Goal: Contribute content: Add original content to the website for others to see

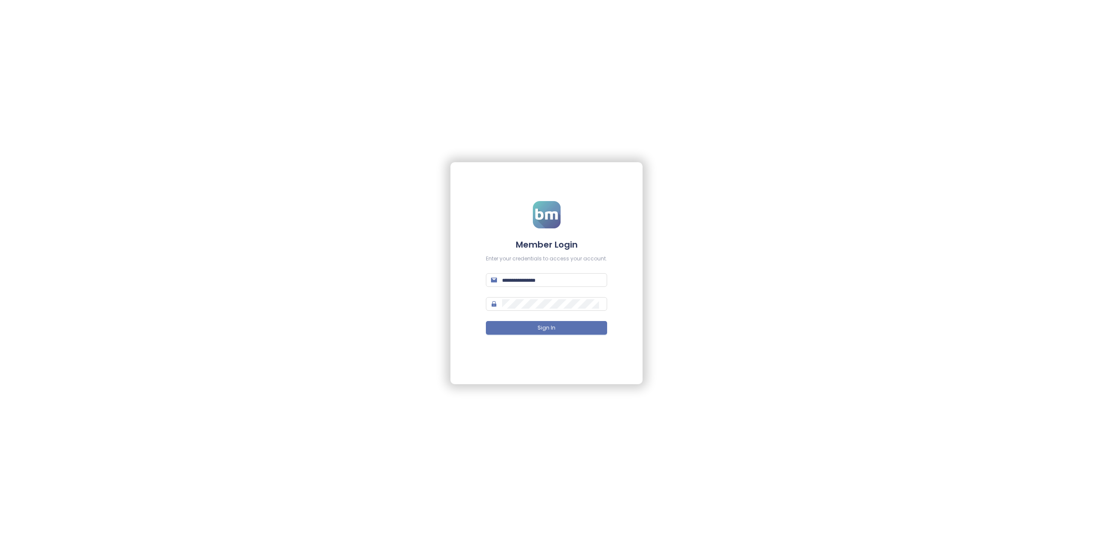
click at [599, 288] on form "Member Login Enter your credentials to access your account. Sign In" at bounding box center [546, 273] width 121 height 144
click at [594, 283] on input "text" at bounding box center [552, 279] width 100 height 9
paste input "**********"
type input "**********"
click at [593, 328] on button "Sign In" at bounding box center [546, 328] width 121 height 14
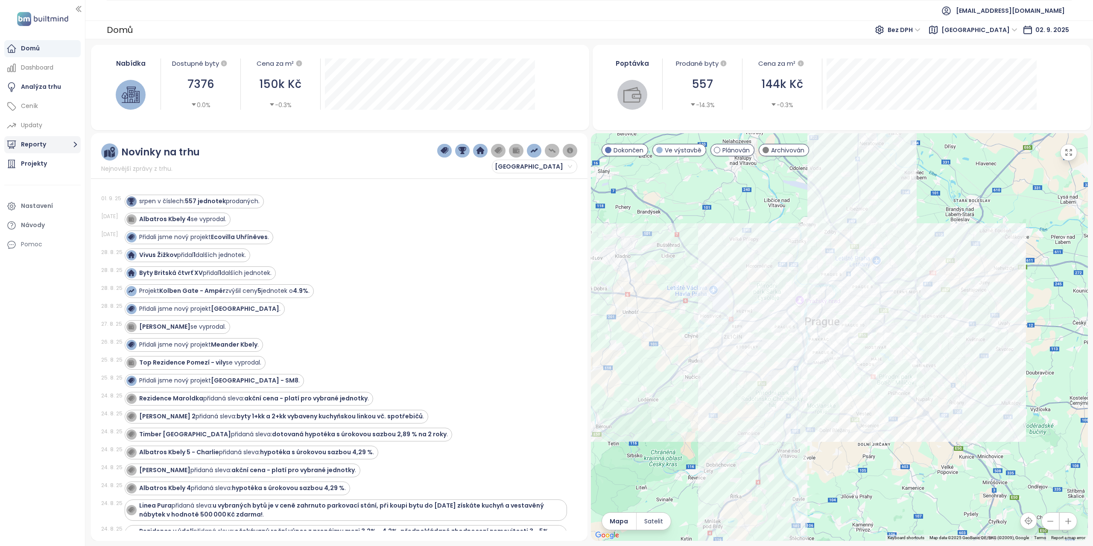
click at [64, 141] on button "Reporty" at bounding box center [42, 144] width 76 height 17
click at [921, 29] on span "Bez DPH" at bounding box center [904, 29] width 33 height 13
click at [965, 44] on div "S DPH" at bounding box center [958, 46] width 26 height 9
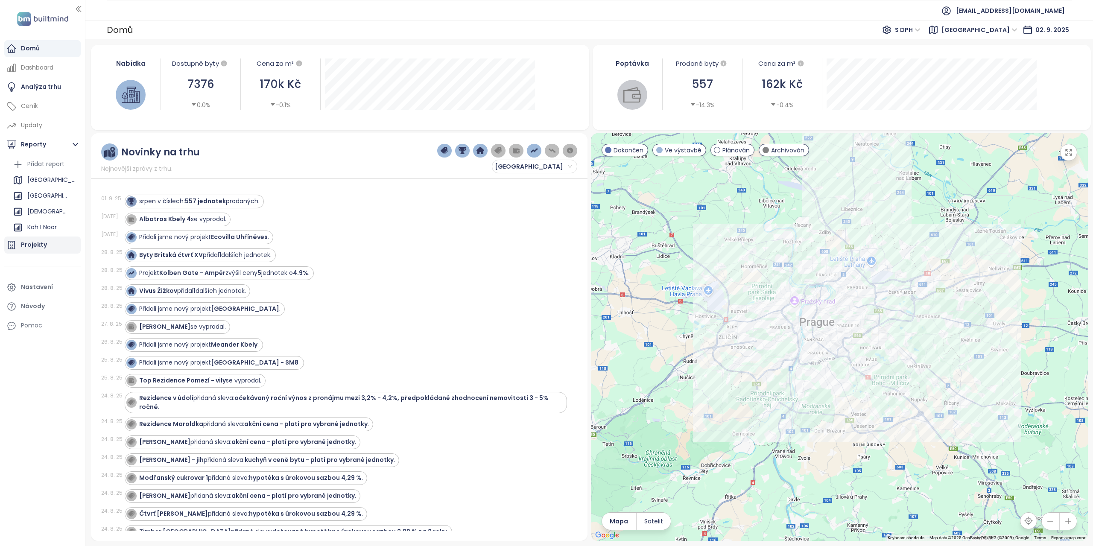
click at [37, 244] on div "Projekty" at bounding box center [34, 245] width 26 height 11
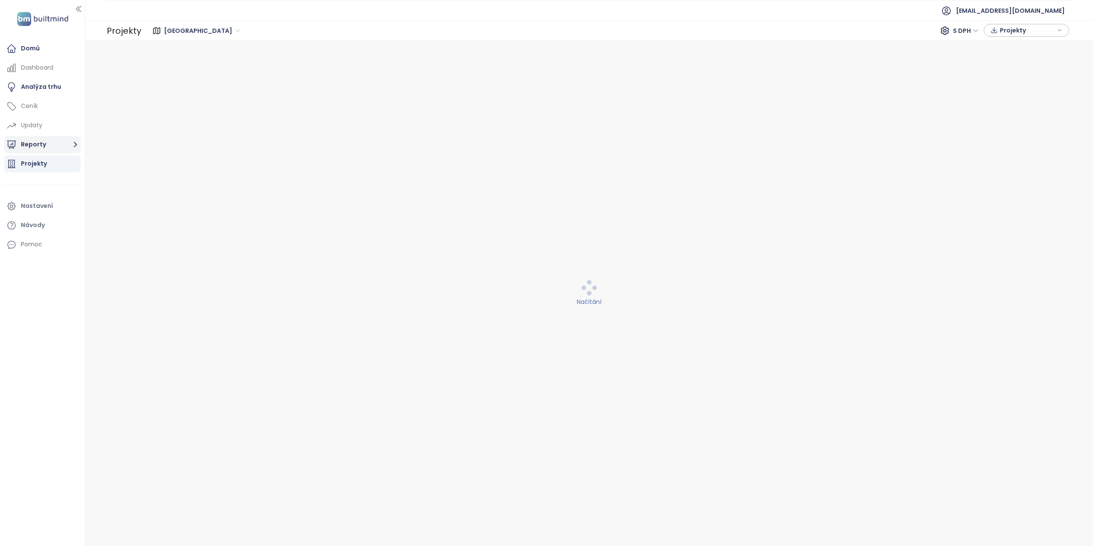
click at [48, 139] on button "Reporty" at bounding box center [42, 144] width 76 height 17
click at [37, 181] on div "[GEOGRAPHIC_DATA]" at bounding box center [51, 180] width 49 height 11
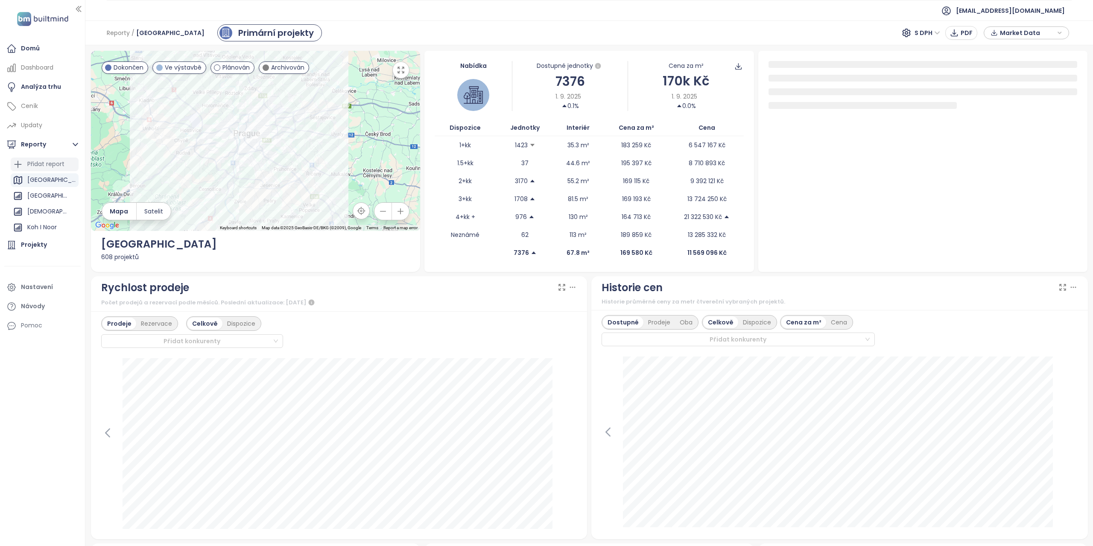
click at [53, 167] on div "Přidat report" at bounding box center [45, 164] width 37 height 11
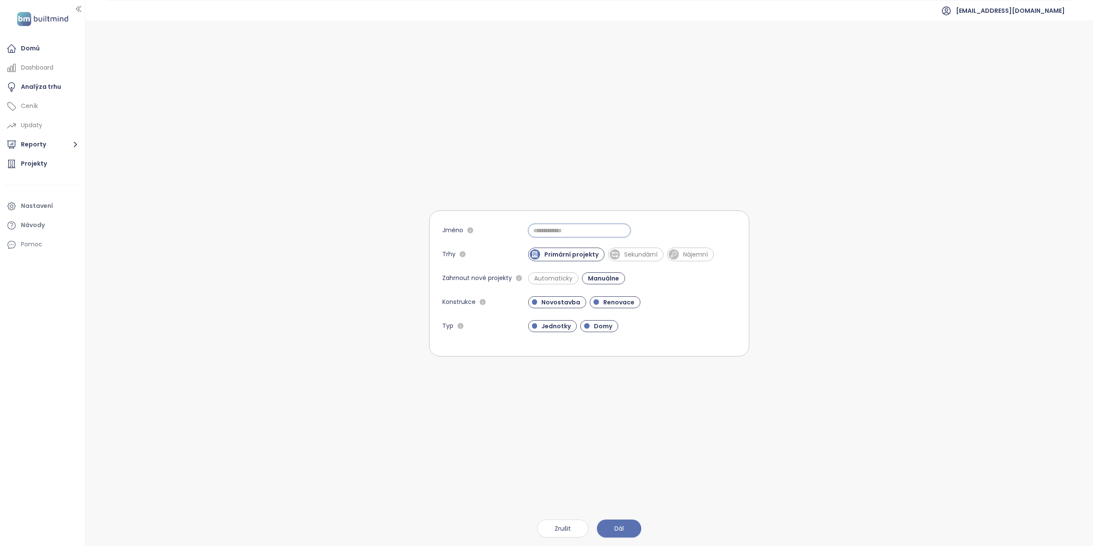
click at [616, 230] on input "Jméno" at bounding box center [579, 231] width 102 height 14
click at [610, 229] on input "Jméno" at bounding box center [579, 231] width 102 height 14
type input "**********"
click at [652, 280] on div "Automaticky Manuálne" at bounding box center [632, 278] width 208 height 12
click at [628, 532] on button "Dál" at bounding box center [619, 529] width 44 height 18
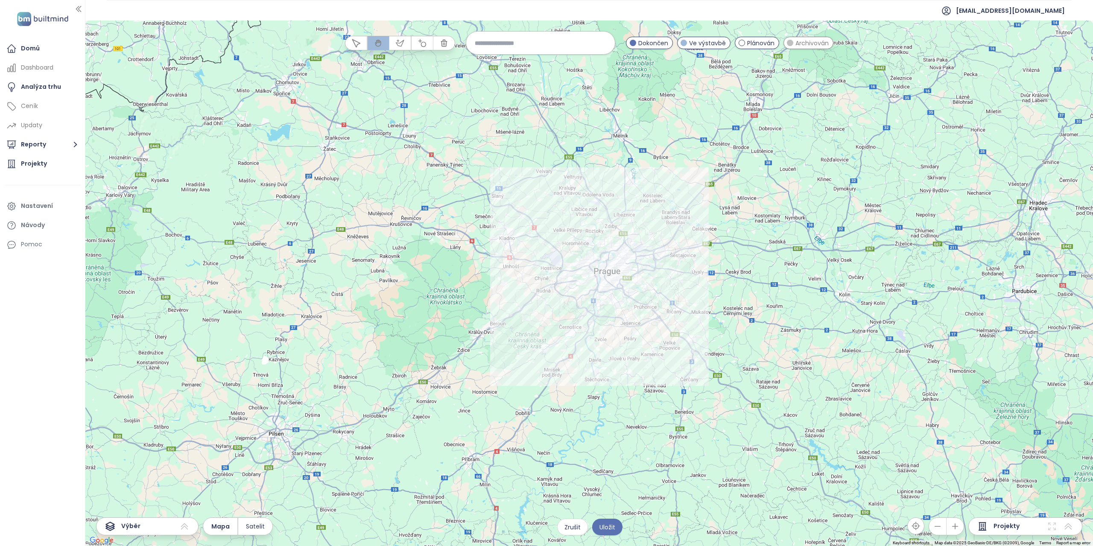
drag, startPoint x: 424, startPoint y: 270, endPoint x: 524, endPoint y: 260, distance: 100.8
click at [524, 260] on div at bounding box center [589, 283] width 1008 height 526
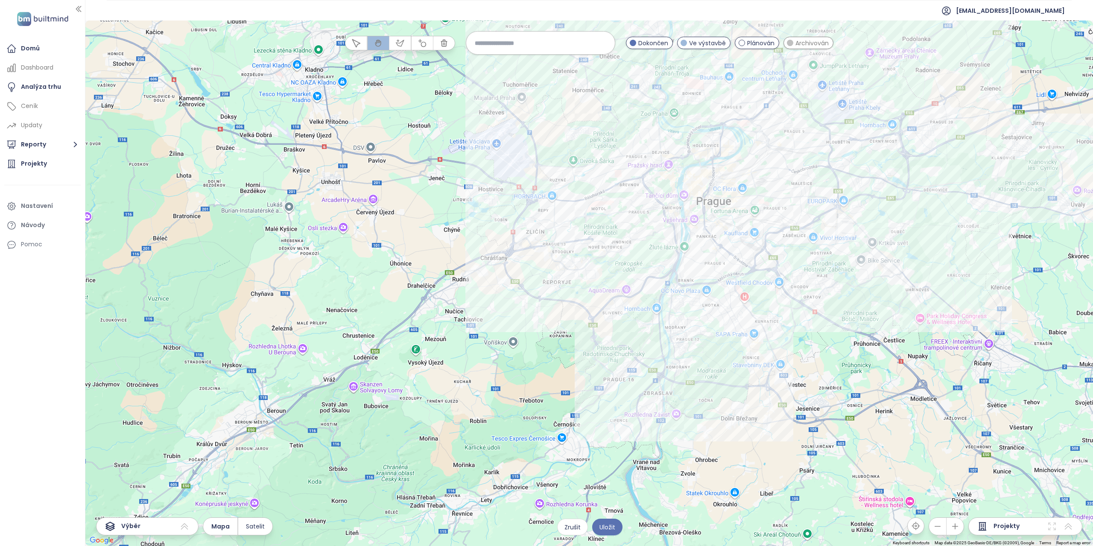
drag, startPoint x: 866, startPoint y: 493, endPoint x: 741, endPoint y: 373, distance: 173.3
click at [741, 373] on div at bounding box center [589, 283] width 1008 height 526
click at [507, 39] on input at bounding box center [541, 43] width 132 height 18
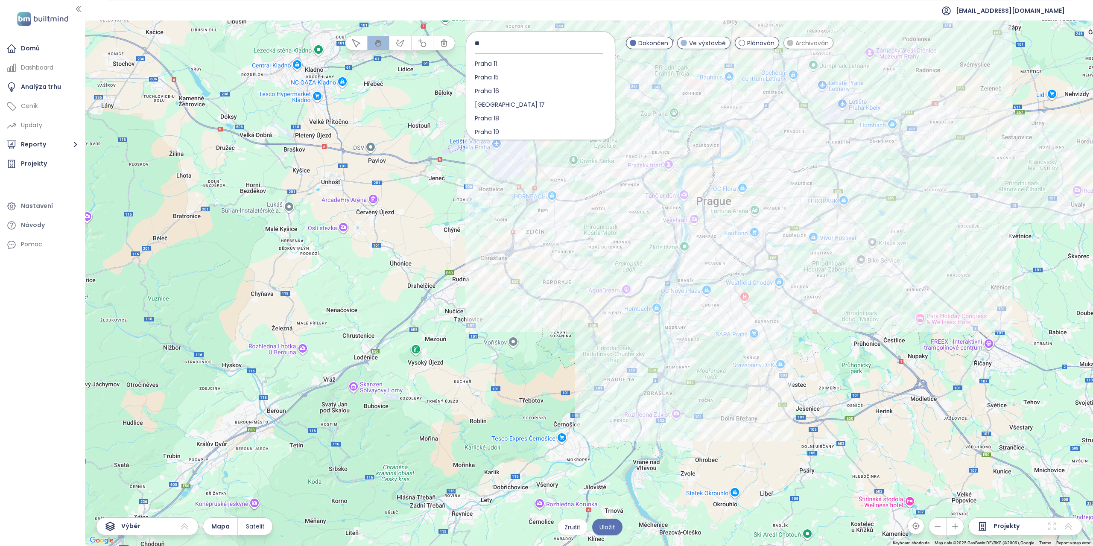
type input "*"
click at [526, 41] on input at bounding box center [541, 43] width 132 height 19
click at [483, 46] on input at bounding box center [541, 43] width 132 height 19
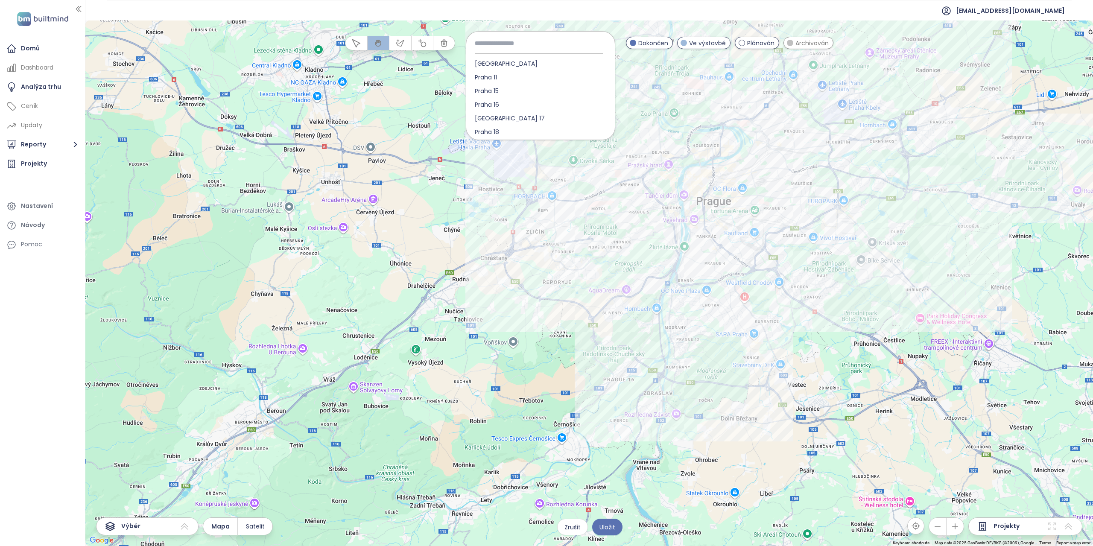
click at [483, 46] on input at bounding box center [541, 43] width 132 height 19
click at [512, 46] on input at bounding box center [541, 43] width 132 height 19
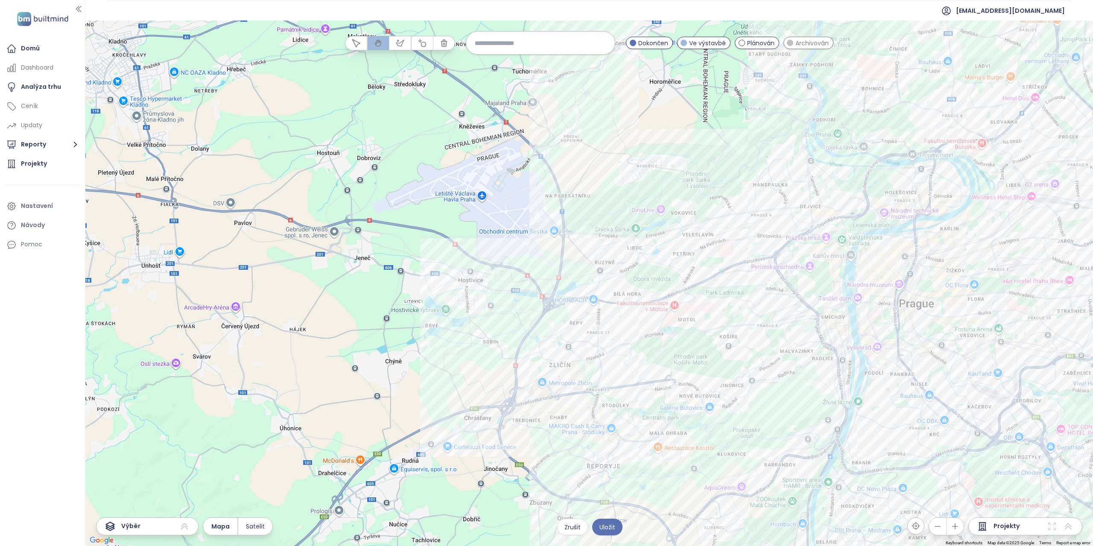
click at [507, 38] on input at bounding box center [541, 43] width 132 height 18
click at [699, 153] on div at bounding box center [589, 283] width 1008 height 526
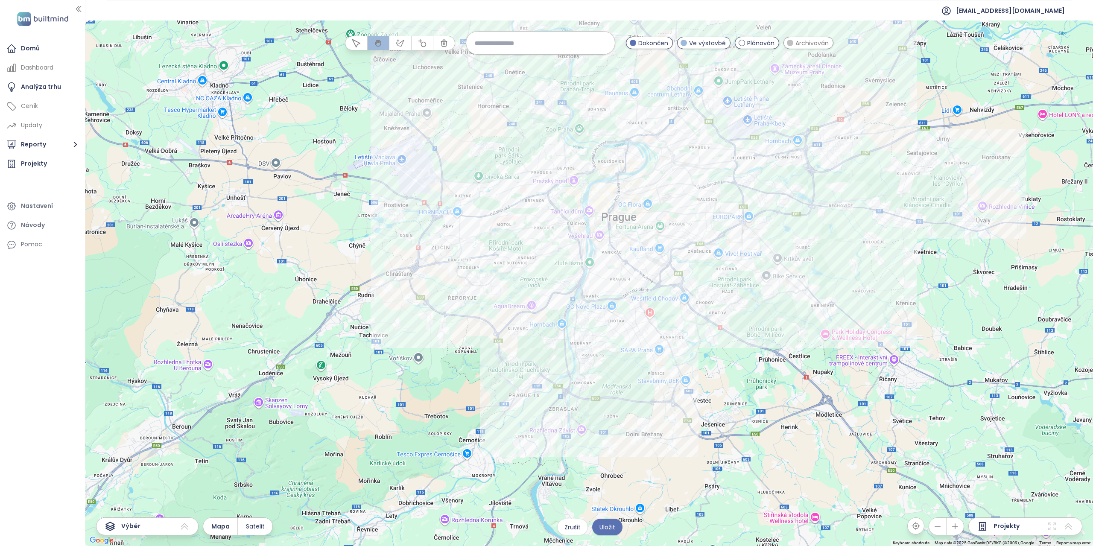
drag, startPoint x: 913, startPoint y: 434, endPoint x: 719, endPoint y: 435, distance: 194.3
click at [721, 436] on div at bounding box center [589, 283] width 1008 height 526
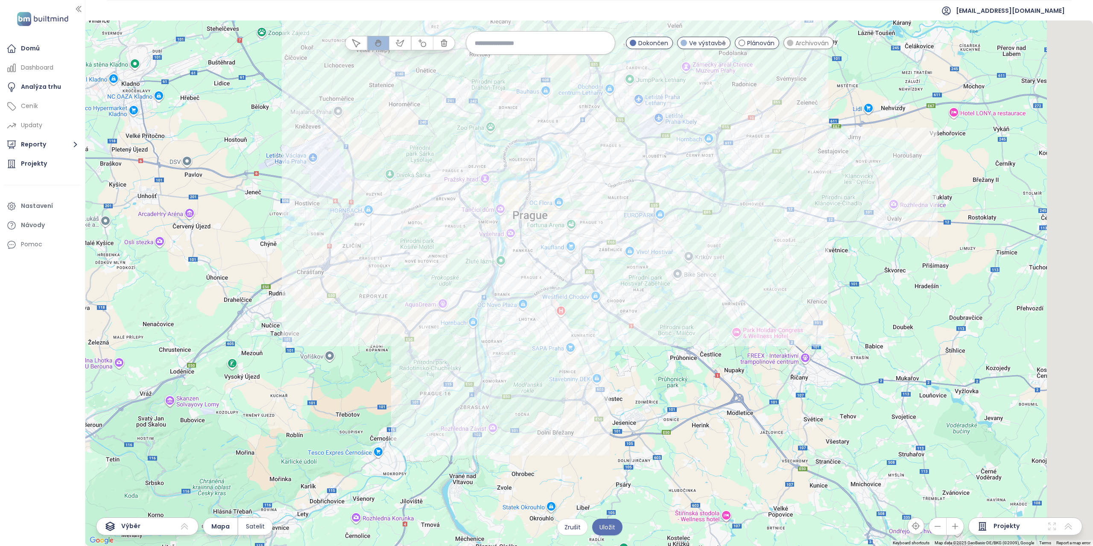
drag, startPoint x: 938, startPoint y: 318, endPoint x: 818, endPoint y: 316, distance: 120.4
click at [818, 316] on div at bounding box center [589, 283] width 1008 height 526
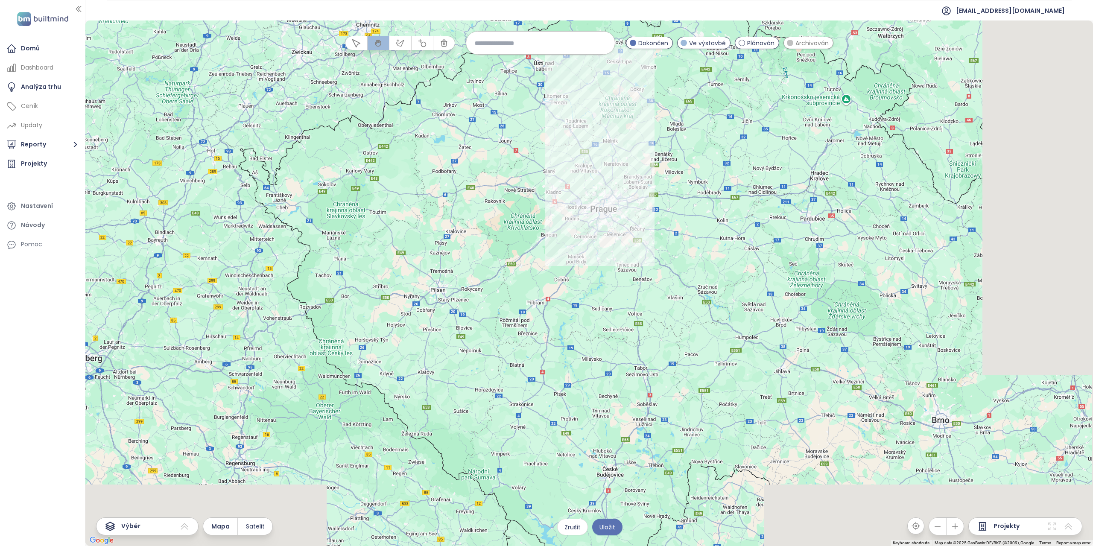
drag, startPoint x: 857, startPoint y: 393, endPoint x: 606, endPoint y: 248, distance: 290.0
click at [607, 250] on div at bounding box center [589, 283] width 1008 height 526
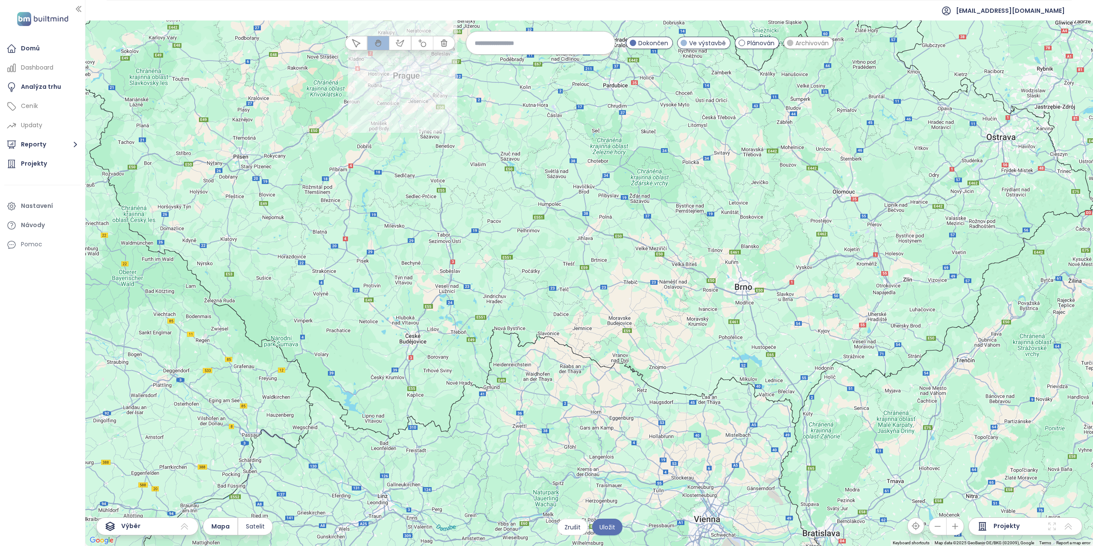
drag, startPoint x: 910, startPoint y: 412, endPoint x: 800, endPoint y: 342, distance: 130.3
click at [800, 342] on div at bounding box center [589, 283] width 1008 height 526
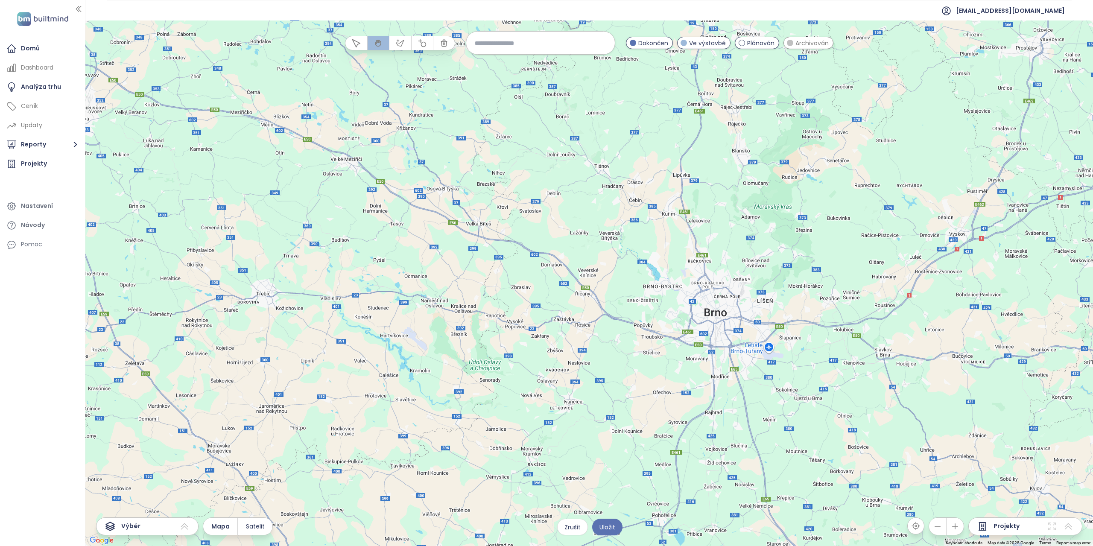
click at [503, 56] on div at bounding box center [589, 283] width 1008 height 526
click at [510, 41] on input at bounding box center [541, 43] width 132 height 18
type input "*"
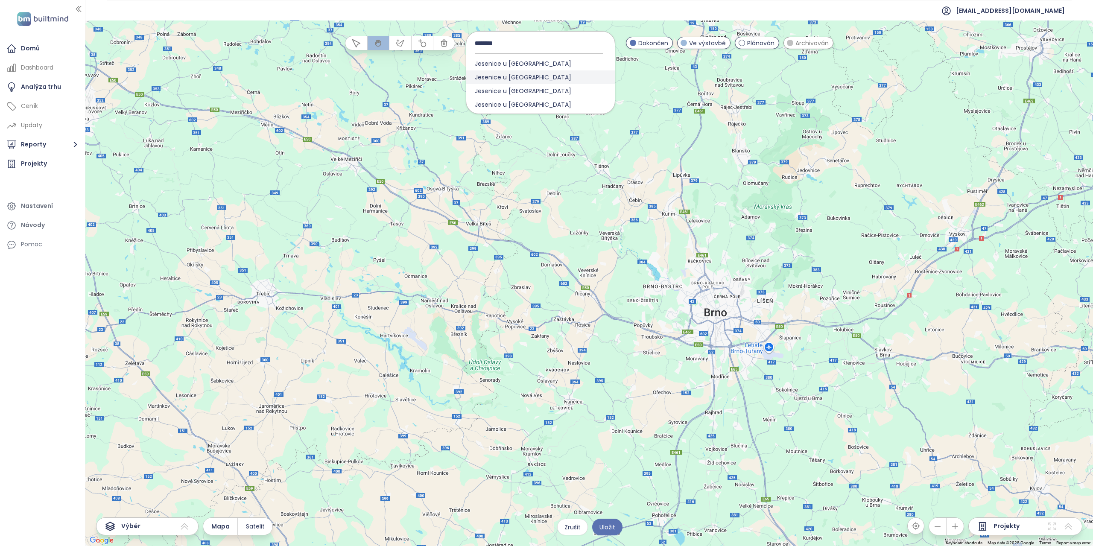
type input "********"
click at [525, 77] on span "Jesenice u [GEOGRAPHIC_DATA]" at bounding box center [523, 77] width 114 height 14
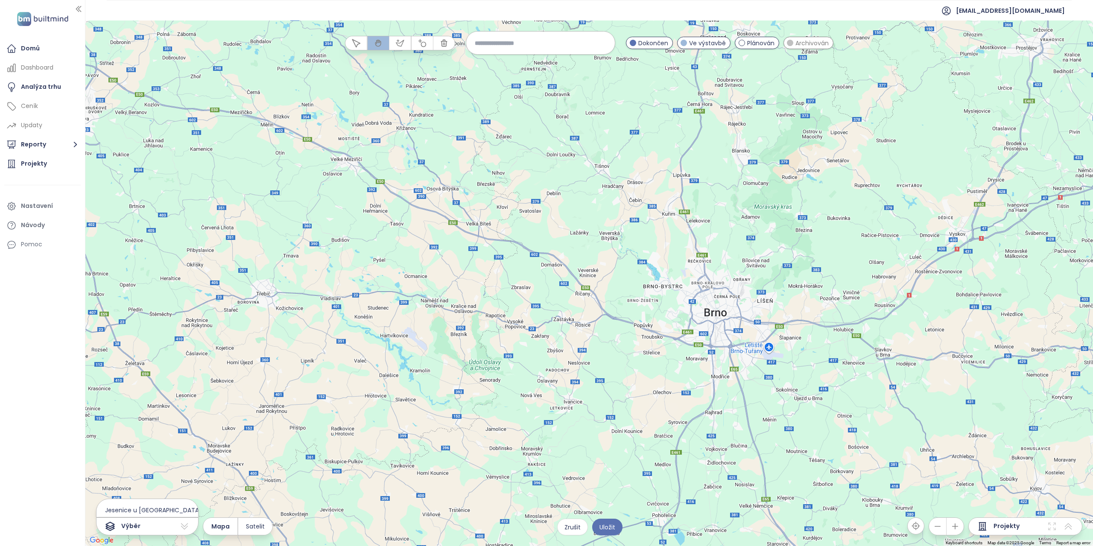
click at [615, 148] on div at bounding box center [589, 283] width 1008 height 526
click at [530, 45] on input at bounding box center [541, 43] width 132 height 18
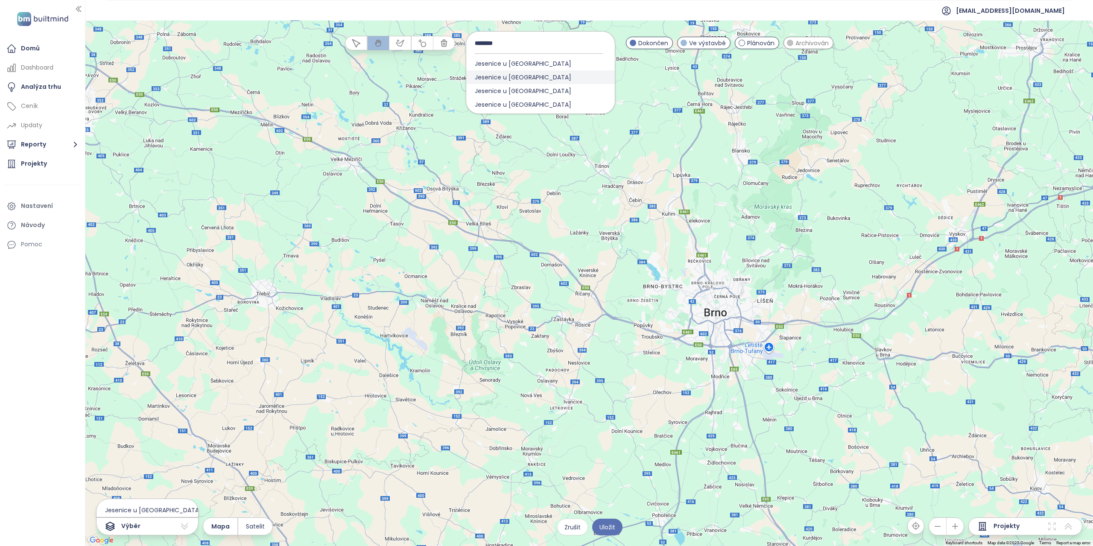
type input "********"
click at [503, 73] on span "Jesenice u [GEOGRAPHIC_DATA]" at bounding box center [523, 77] width 114 height 14
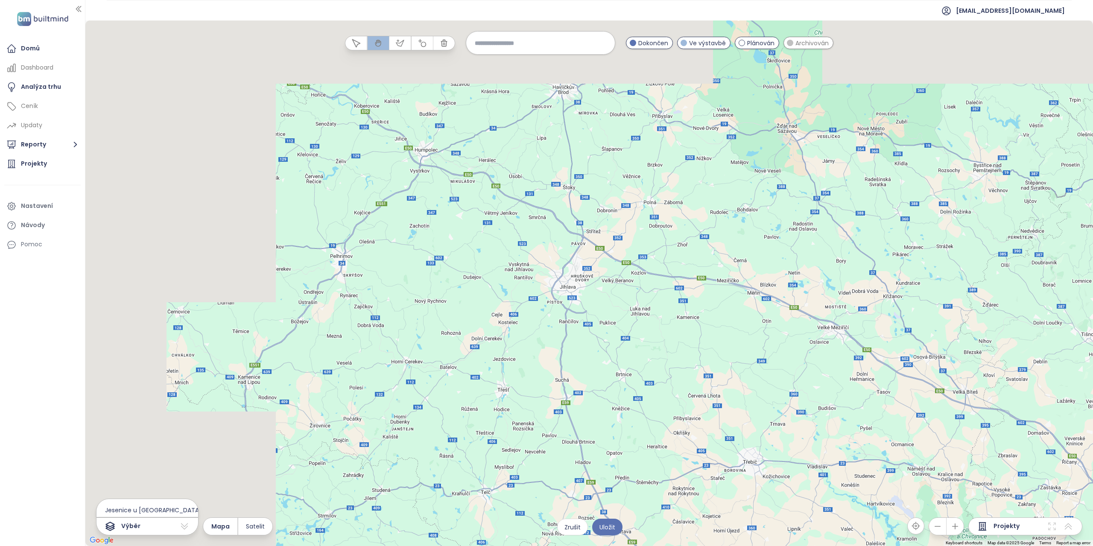
drag, startPoint x: 389, startPoint y: 137, endPoint x: 795, endPoint y: 255, distance: 422.6
click at [886, 312] on div at bounding box center [589, 283] width 1008 height 526
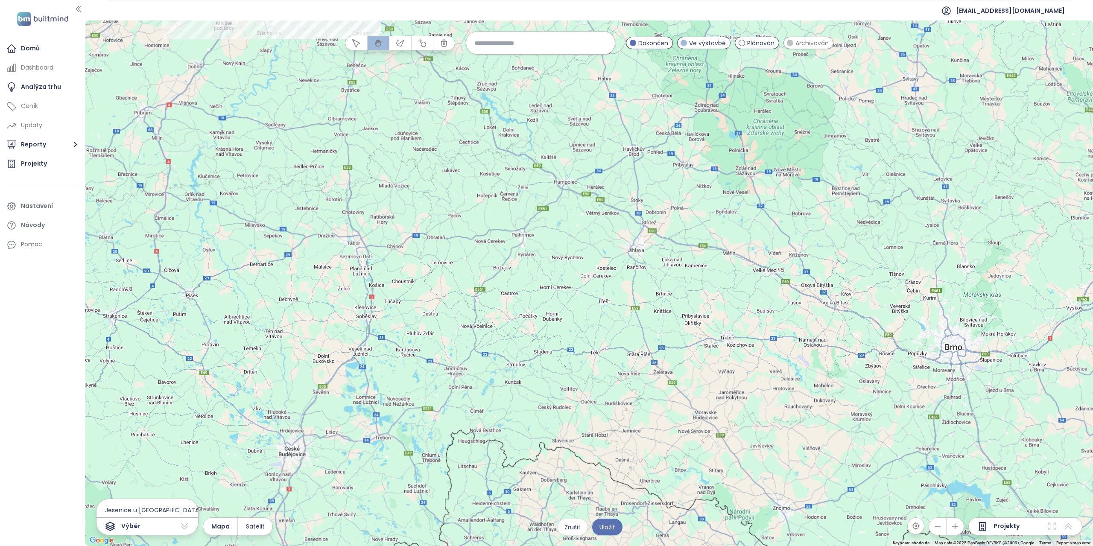
drag, startPoint x: 532, startPoint y: 118, endPoint x: 706, endPoint y: 307, distance: 257.1
click at [714, 322] on div at bounding box center [589, 283] width 1008 height 526
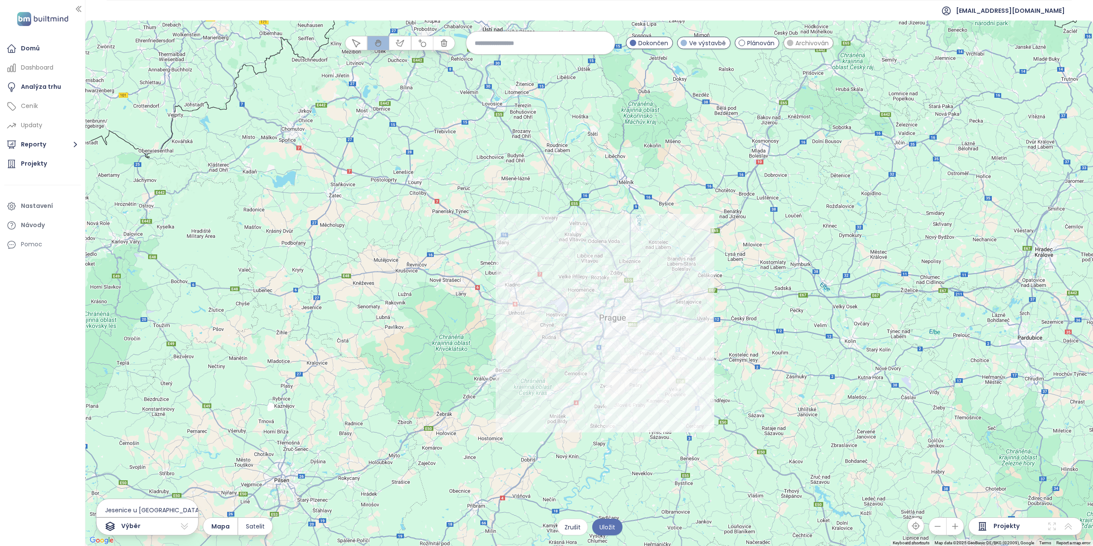
drag, startPoint x: 627, startPoint y: 213, endPoint x: 692, endPoint y: 299, distance: 107.9
click at [692, 299] on div at bounding box center [589, 283] width 1008 height 526
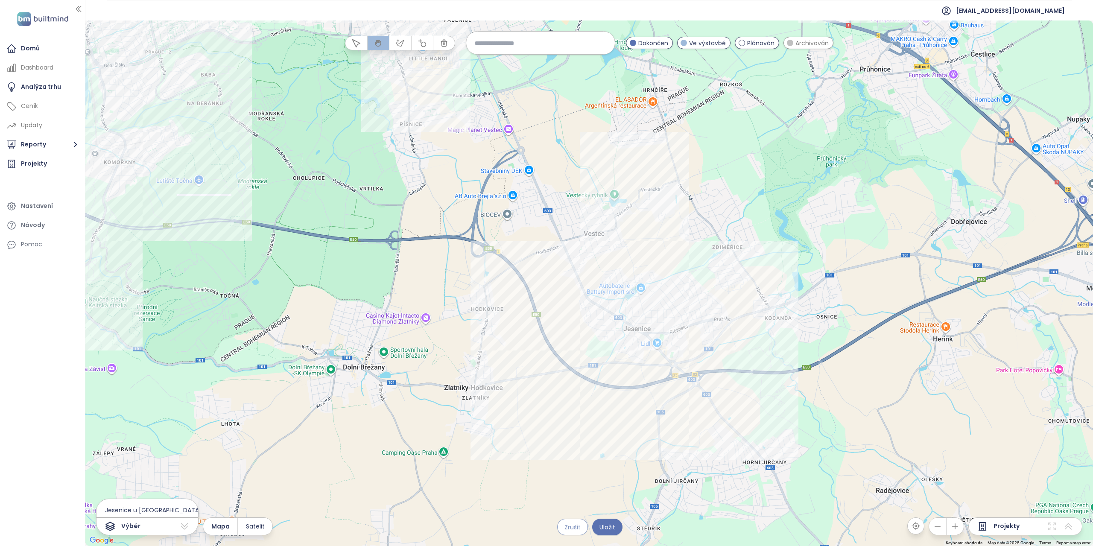
click at [568, 524] on span "Zrušit" at bounding box center [572, 527] width 16 height 9
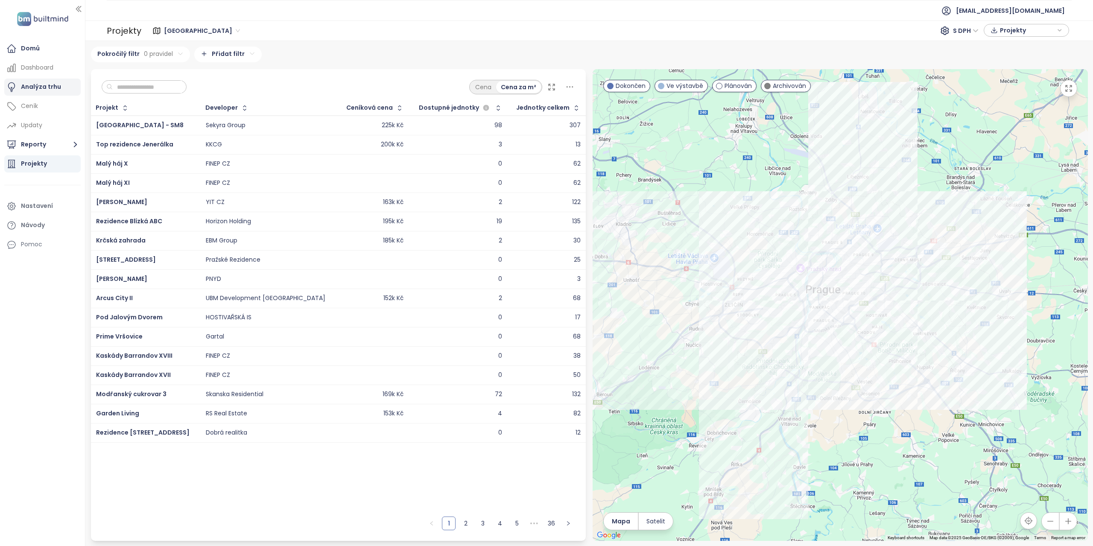
click at [60, 88] on div "Analýza trhu" at bounding box center [42, 87] width 76 height 17
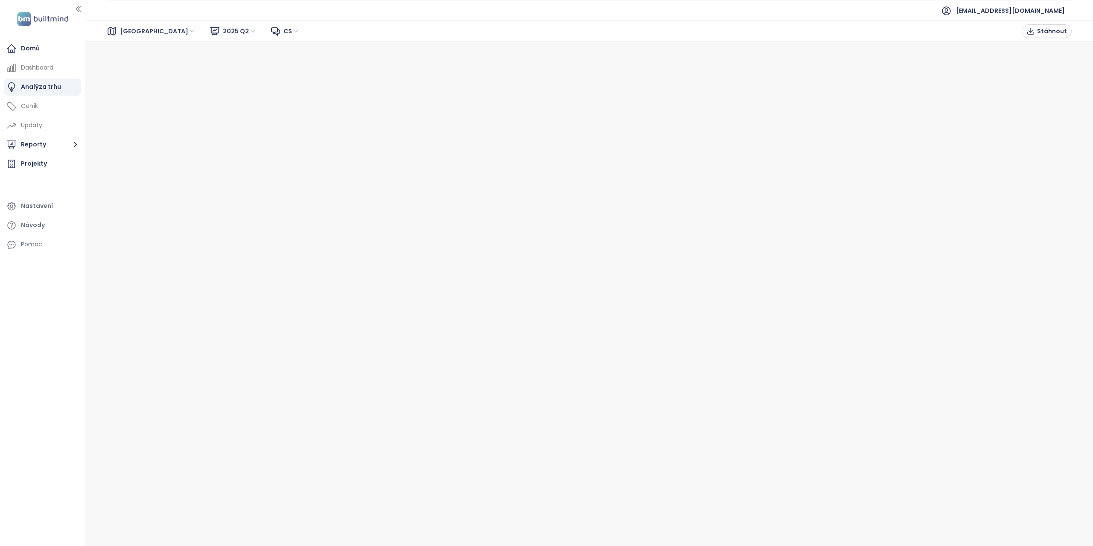
click at [137, 32] on span "[GEOGRAPHIC_DATA]" at bounding box center [158, 31] width 76 height 13
click at [140, 62] on div "[GEOGRAPHIC_DATA]" at bounding box center [158, 61] width 68 height 9
